Goal: Communication & Community: Answer question/provide support

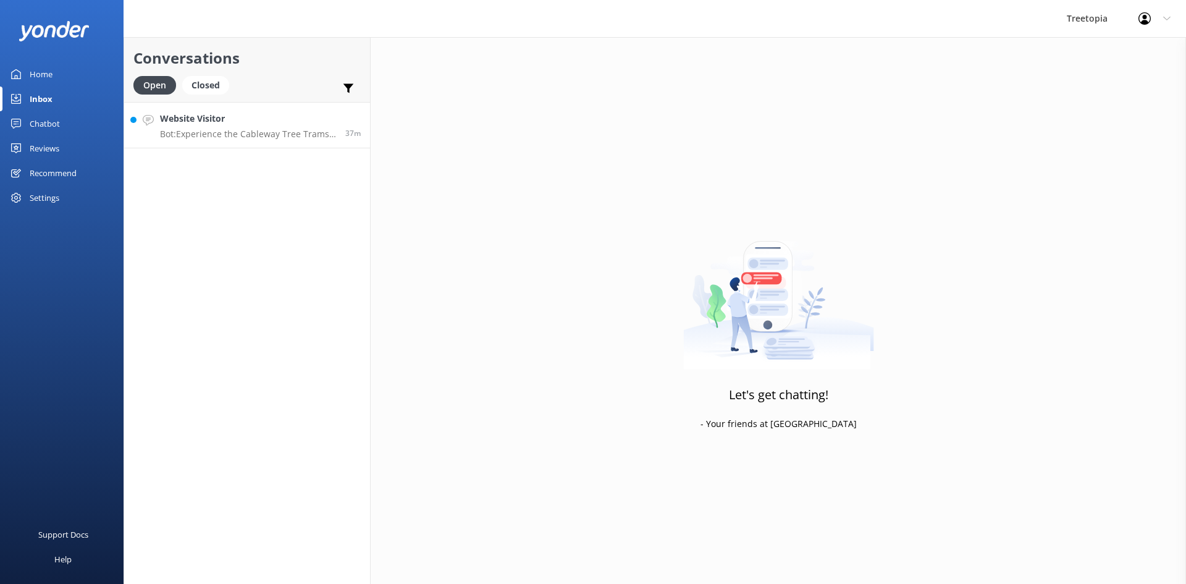
click at [207, 125] on h4 "Website Visitor" at bounding box center [248, 119] width 176 height 14
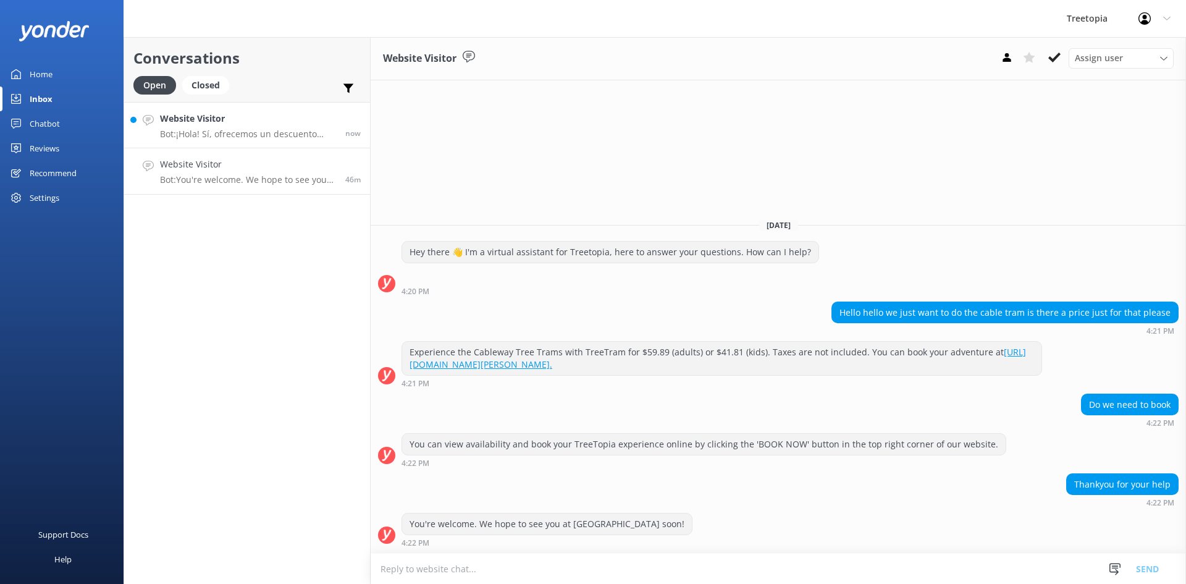
click at [232, 123] on h4 "Website Visitor" at bounding box center [248, 119] width 176 height 14
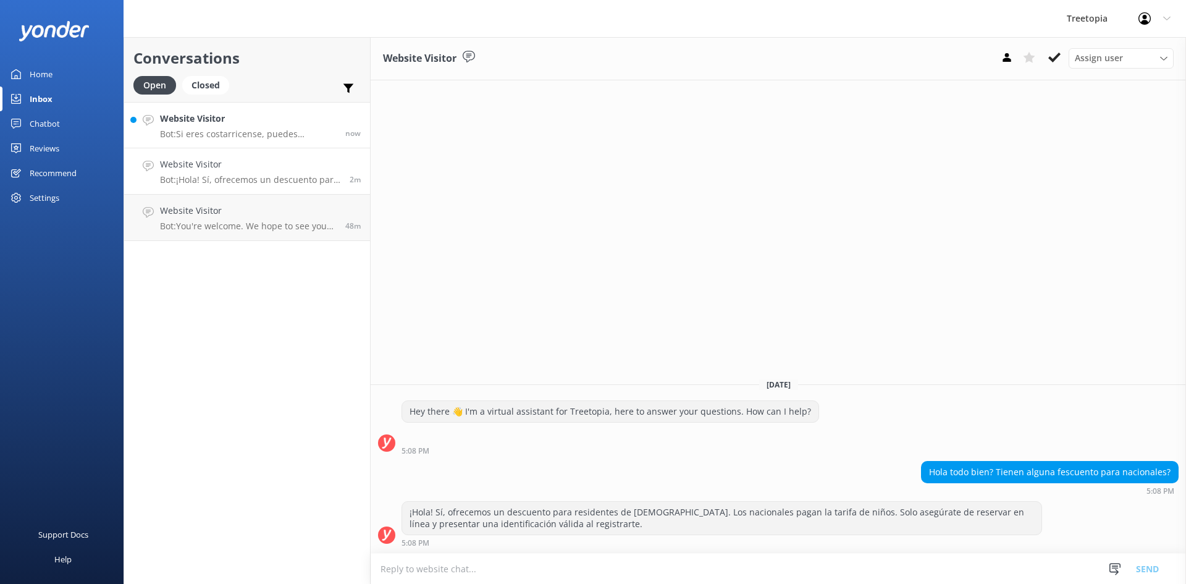
click at [263, 122] on h4 "Website Visitor" at bounding box center [248, 119] width 176 height 14
